Goal: Use online tool/utility: Use online tool/utility

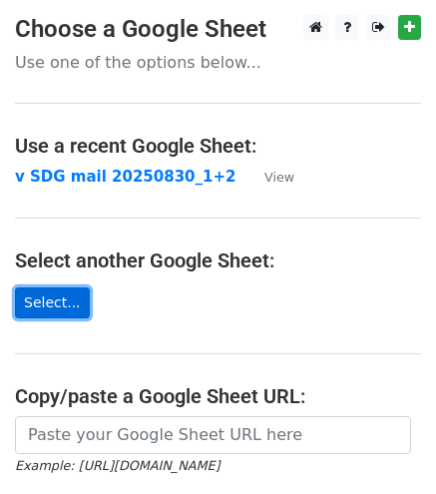
click at [74, 306] on link "Select..." at bounding box center [52, 302] width 75 height 31
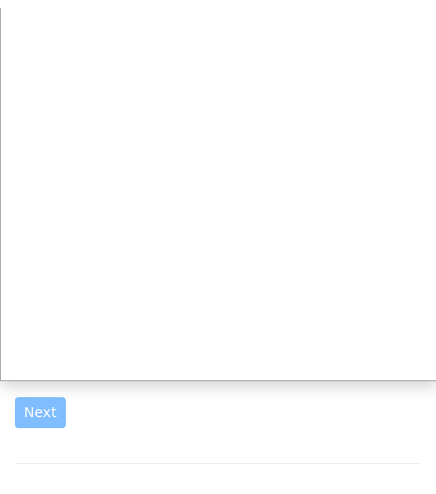
scroll to position [106, 0]
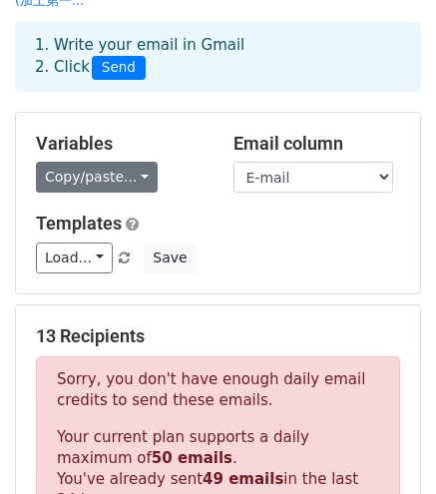
scroll to position [99, 0]
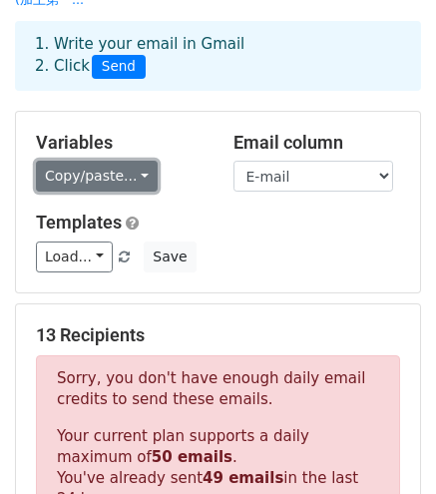
click at [142, 180] on link "Copy/paste..." at bounding box center [97, 176] width 122 height 31
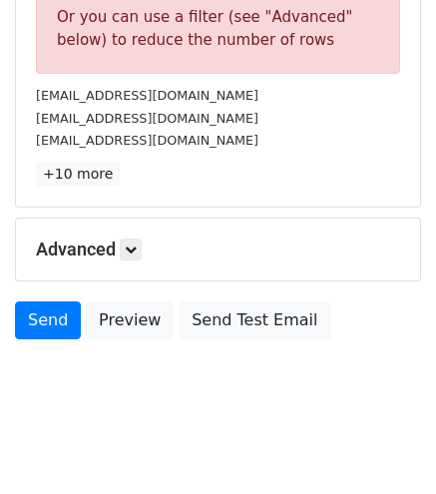
scroll to position [808, 0]
